Goal: Check status: Check status

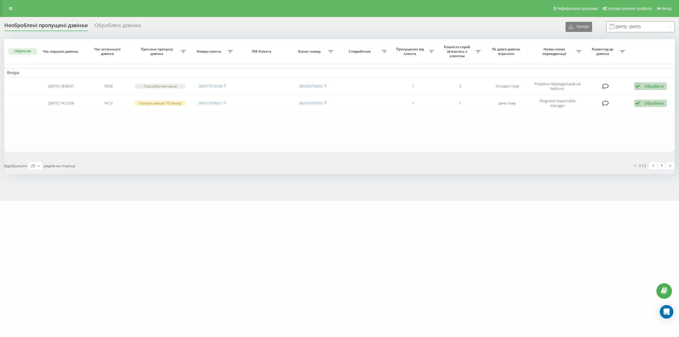
click at [633, 26] on input "[DATE] - [DATE]" at bounding box center [640, 26] width 68 height 11
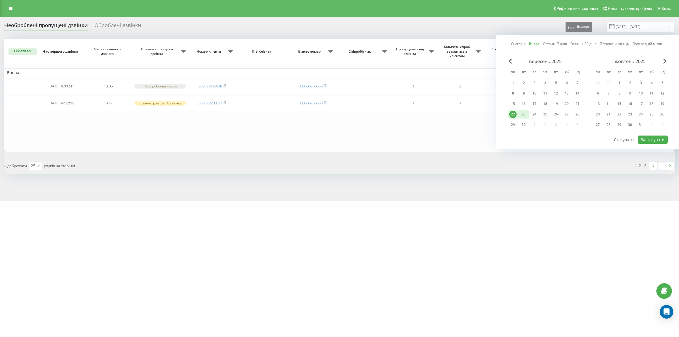
click at [526, 115] on div "23" at bounding box center [523, 114] width 7 height 7
click at [667, 138] on button "Застосувати" at bounding box center [653, 140] width 30 height 8
type input "23.09.2025 - 23.09.2025"
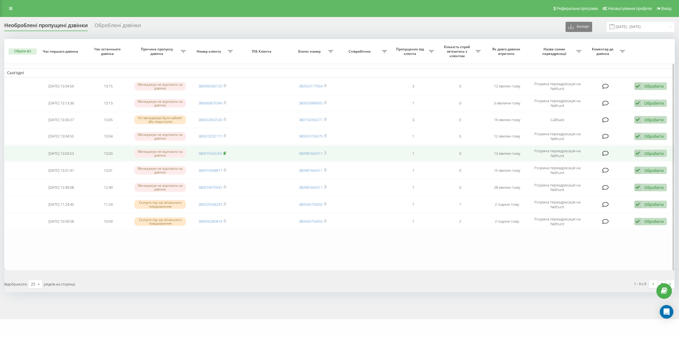
click at [225, 153] on rect at bounding box center [225, 153] width 2 height 3
